Goal: Find specific page/section: Find specific page/section

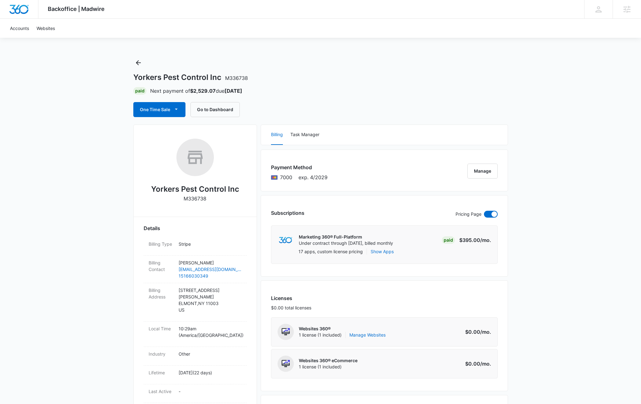
click at [345, 75] on div "Yorkers Pest Control Inc M336738" at bounding box center [320, 77] width 375 height 9
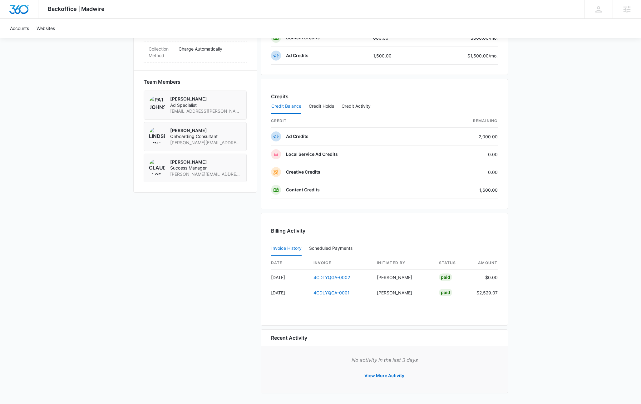
scroll to position [418, 0]
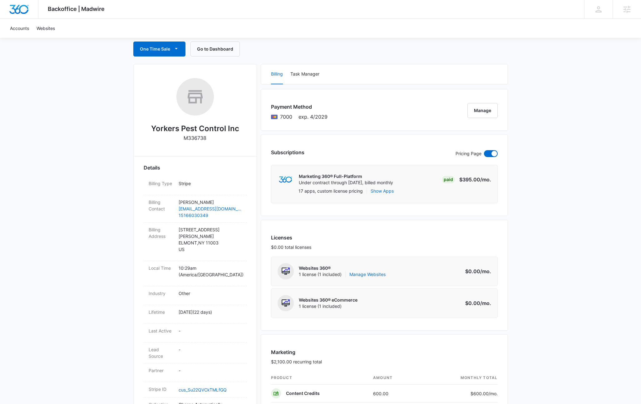
scroll to position [0, 0]
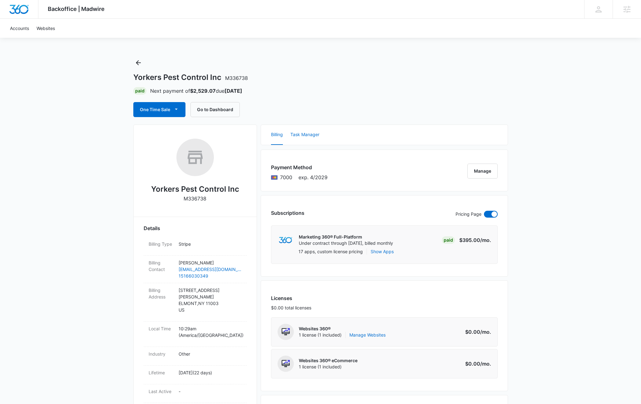
click at [310, 135] on button "Task Manager" at bounding box center [304, 135] width 29 height 20
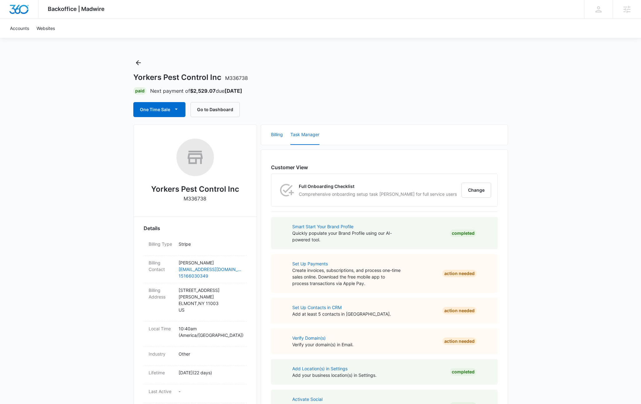
click at [277, 137] on button "Billing" at bounding box center [277, 135] width 12 height 20
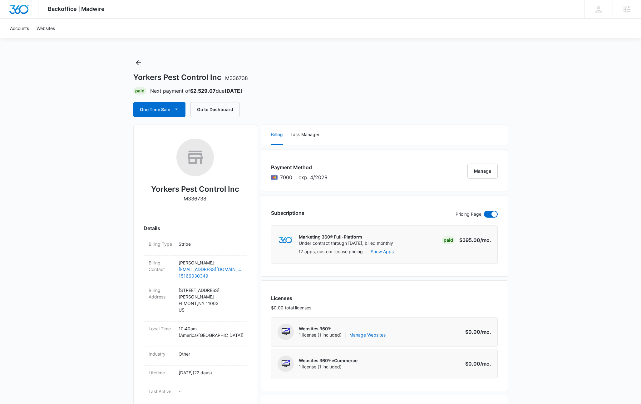
click at [289, 68] on div "Yorkers Pest Control Inc M336738 Paid Next payment of $2,529.07 due [DATE] One …" at bounding box center [320, 87] width 375 height 59
drag, startPoint x: 156, startPoint y: 75, endPoint x: 220, endPoint y: 79, distance: 64.2
click at [220, 79] on h1 "Yorkers Pest Control Inc M336738" at bounding box center [190, 77] width 115 height 9
copy h1 "Yorkers Pest Control Inc"
